Goal: Information Seeking & Learning: Learn about a topic

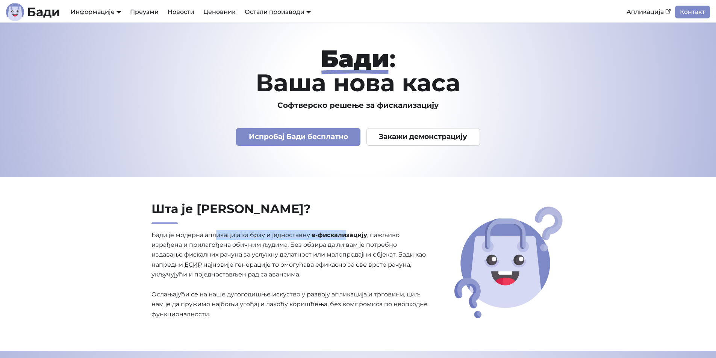
drag, startPoint x: 216, startPoint y: 235, endPoint x: 348, endPoint y: 234, distance: 132.3
click at [348, 234] on p "[PERSON_NAME] је модерна апликација за брзу и једноставну е-фискализацију , паж…" at bounding box center [289, 274] width 277 height 89
click at [348, 234] on strong "е-фискализацију" at bounding box center [340, 235] width 56 height 7
click at [218, 16] on link "Ценовник" at bounding box center [219, 12] width 41 height 13
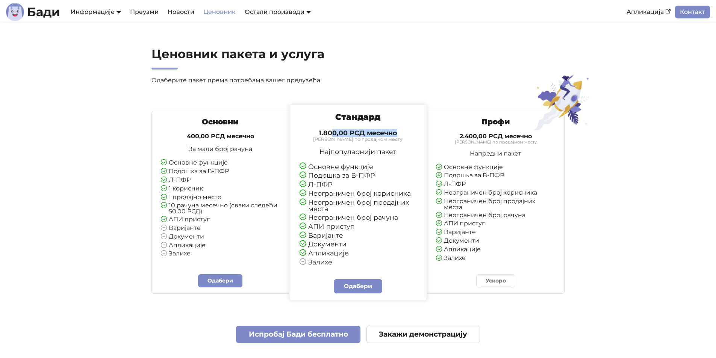
drag, startPoint x: 373, startPoint y: 135, endPoint x: 398, endPoint y: 137, distance: 25.6
click at [398, 137] on h4 "1.800,00 РСД месечно" at bounding box center [358, 133] width 117 height 8
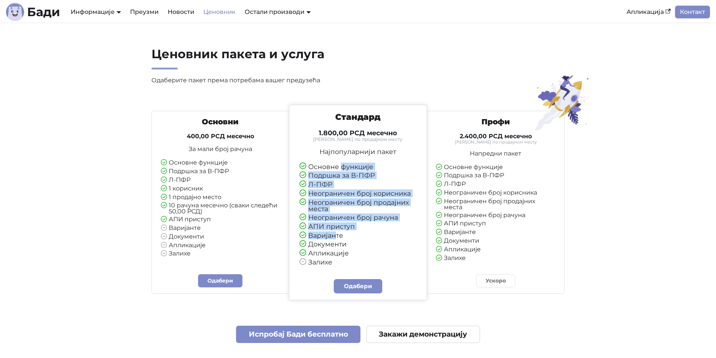
drag, startPoint x: 340, startPoint y: 167, endPoint x: 337, endPoint y: 236, distance: 69.2
click at [337, 236] on ul "Основне функције Подршка за В-ПФР Л-ПФР Неограничен број корисника Неограничен …" at bounding box center [358, 214] width 117 height 103
click at [337, 236] on li "Варијанте" at bounding box center [358, 235] width 117 height 7
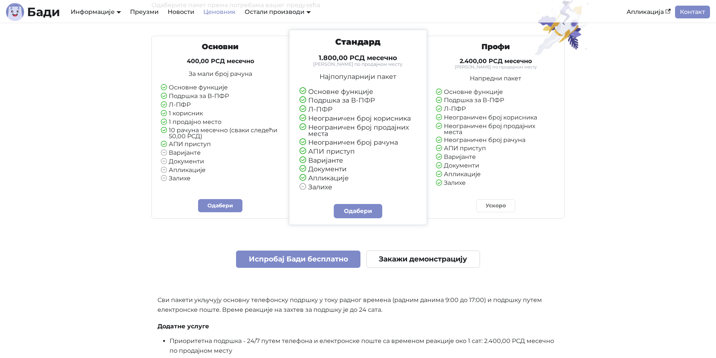
scroll to position [38, 0]
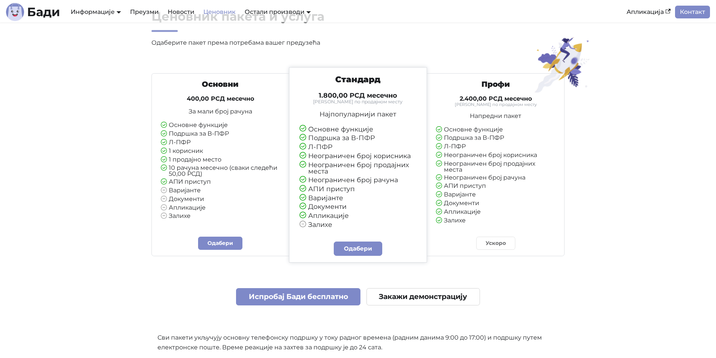
click at [233, 150] on li "1 корисник" at bounding box center [220, 151] width 119 height 7
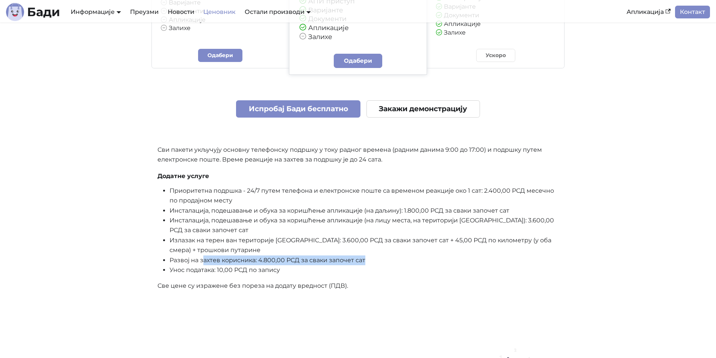
drag, startPoint x: 203, startPoint y: 260, endPoint x: 372, endPoint y: 258, distance: 169.1
click at [372, 258] on li "Развој на захтев корисника: 4.800,00 РСД за сваки започет сат" at bounding box center [364, 261] width 389 height 10
drag, startPoint x: 264, startPoint y: 272, endPoint x: 191, endPoint y: 272, distance: 73.3
click at [193, 272] on li "Унос података: 10,00 РСД по запису" at bounding box center [364, 270] width 389 height 10
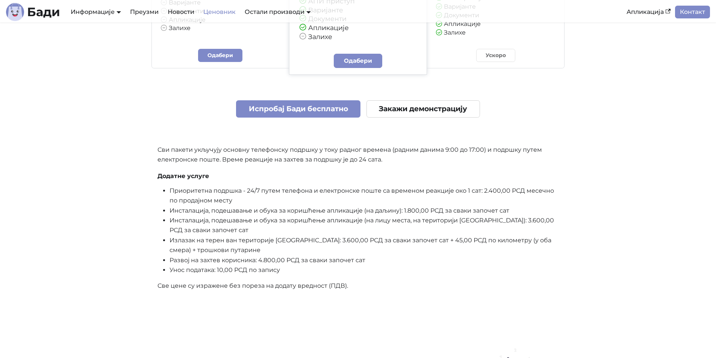
click at [191, 272] on li "Унос података: 10,00 РСД по запису" at bounding box center [364, 270] width 389 height 10
drag, startPoint x: 269, startPoint y: 287, endPoint x: 391, endPoint y: 287, distance: 121.8
click at [386, 287] on p "Све цене су изражене без пореза на додату вредност (ПДВ)." at bounding box center [357, 286] width 401 height 10
click at [395, 287] on p "Све цене су изражене без пореза на додату вредност (ПДВ)." at bounding box center [357, 286] width 401 height 10
drag, startPoint x: 385, startPoint y: 289, endPoint x: 193, endPoint y: 287, distance: 192.1
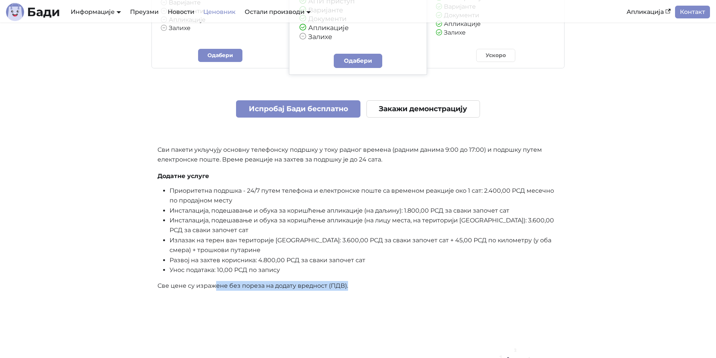
click at [195, 287] on p "Све цене су изражене без пореза на додату вредност (ПДВ)." at bounding box center [357, 286] width 401 height 10
click at [193, 287] on p "Све цене су изражене без пореза на додату вредност (ПДВ)." at bounding box center [357, 286] width 401 height 10
drag, startPoint x: 206, startPoint y: 237, endPoint x: 360, endPoint y: 244, distance: 154.2
click at [296, 239] on li "Излазак на терен ван територије [GEOGRAPHIC_DATA]: 3.600,00 РСД за сваки започе…" at bounding box center [364, 246] width 389 height 20
click at [368, 244] on li "Излазак на терен ван територије [GEOGRAPHIC_DATA]: 3.600,00 РСД за сваки започе…" at bounding box center [364, 246] width 389 height 20
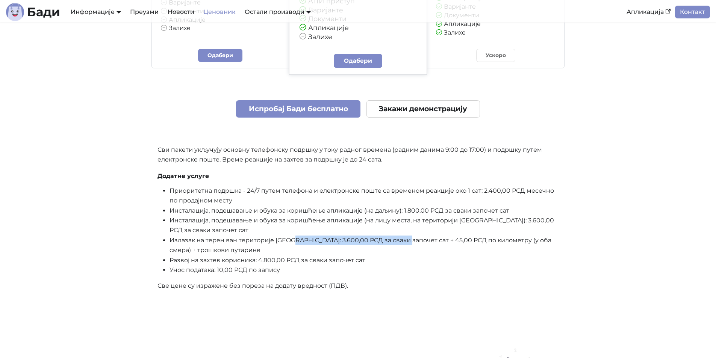
drag, startPoint x: 403, startPoint y: 237, endPoint x: 178, endPoint y: 245, distance: 225.3
click at [202, 246] on li "Излазак на терен ван територије [GEOGRAPHIC_DATA]: 3.600,00 РСД за сваки започе…" at bounding box center [364, 246] width 389 height 20
click at [171, 245] on li "Излазак на терен ван територије [GEOGRAPHIC_DATA]: 3.600,00 РСД за сваки започе…" at bounding box center [364, 246] width 389 height 20
drag, startPoint x: 350, startPoint y: 241, endPoint x: 509, endPoint y: 237, distance: 159.4
click at [406, 241] on li "Излазак на терен ван територије [GEOGRAPHIC_DATA]: 3.600,00 РСД за сваки започе…" at bounding box center [364, 246] width 389 height 20
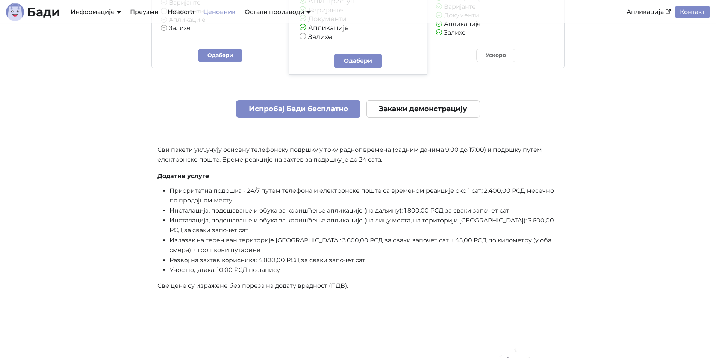
click at [509, 237] on li "Излазак на терен ван територије [GEOGRAPHIC_DATA]: 3.600,00 РСД за сваки започе…" at bounding box center [364, 246] width 389 height 20
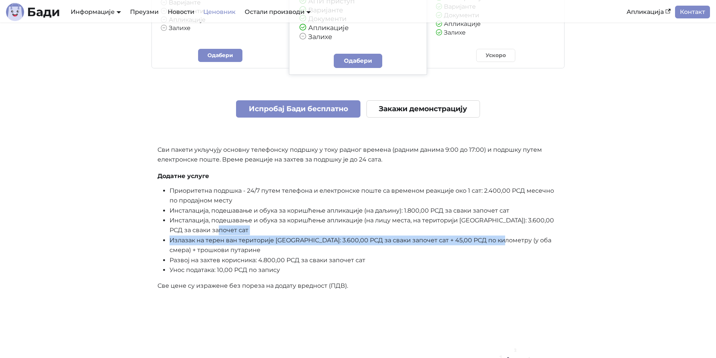
drag, startPoint x: 357, startPoint y: 238, endPoint x: 178, endPoint y: 230, distance: 178.7
click at [218, 232] on ul "Приоритетна подршка - 24/7 путем телефона и електронске поште са временом реакц…" at bounding box center [357, 230] width 401 height 89
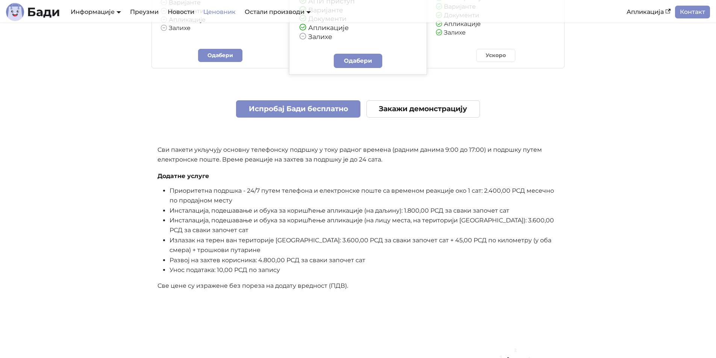
click at [178, 230] on li "Инсталација, подешавање и обука за коришћење апликације (на лицу места, на тери…" at bounding box center [364, 226] width 389 height 20
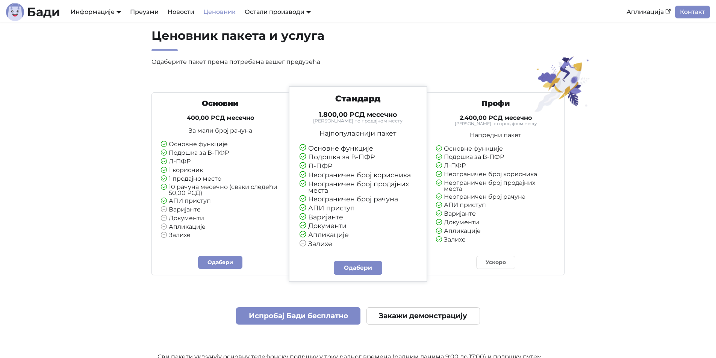
scroll to position [0, 0]
